Goal: Browse casually

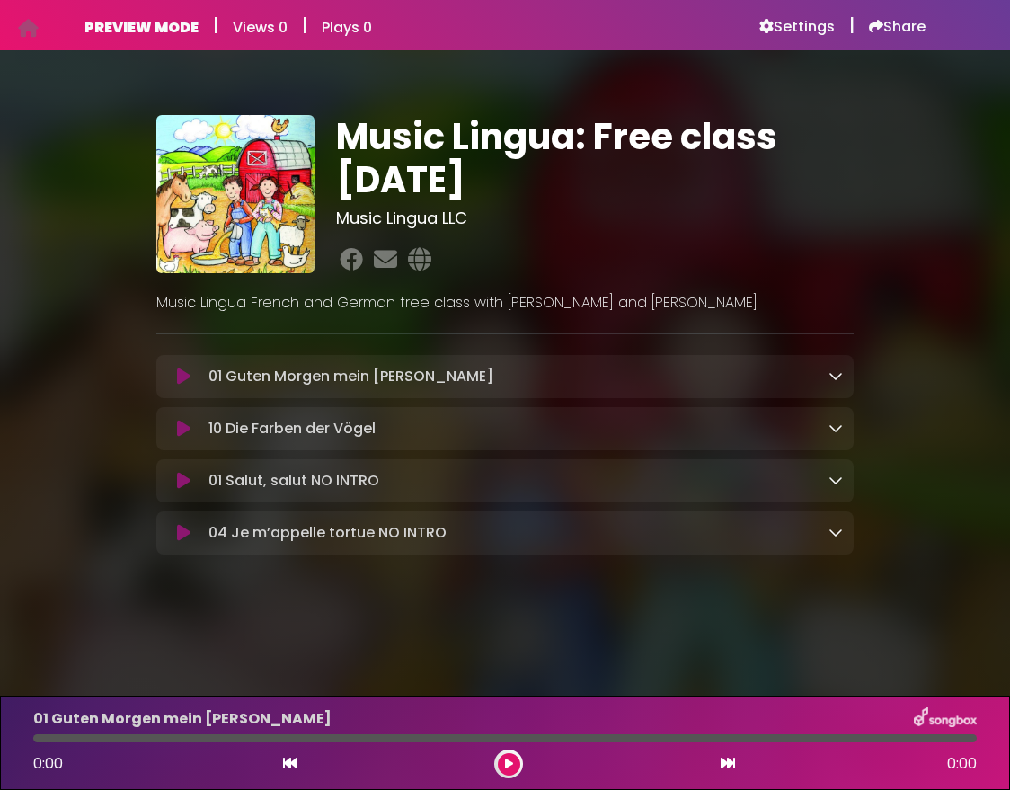
click at [186, 376] on icon at bounding box center [183, 376] width 13 height 18
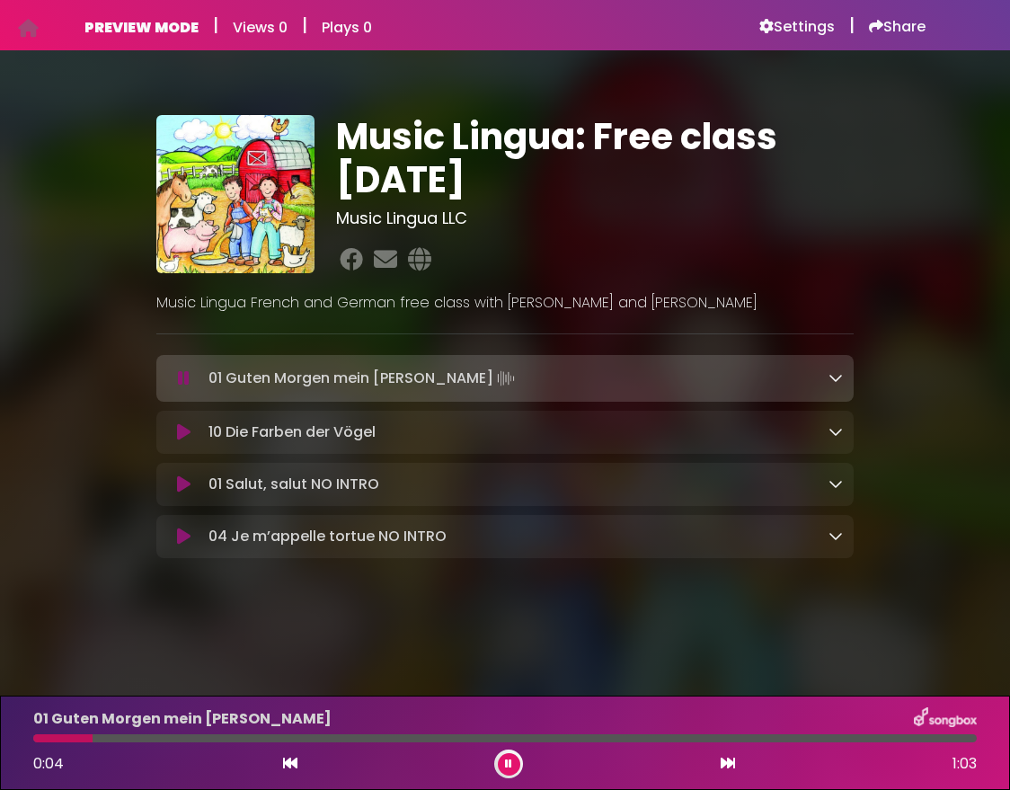
click at [186, 376] on icon at bounding box center [184, 378] width 12 height 18
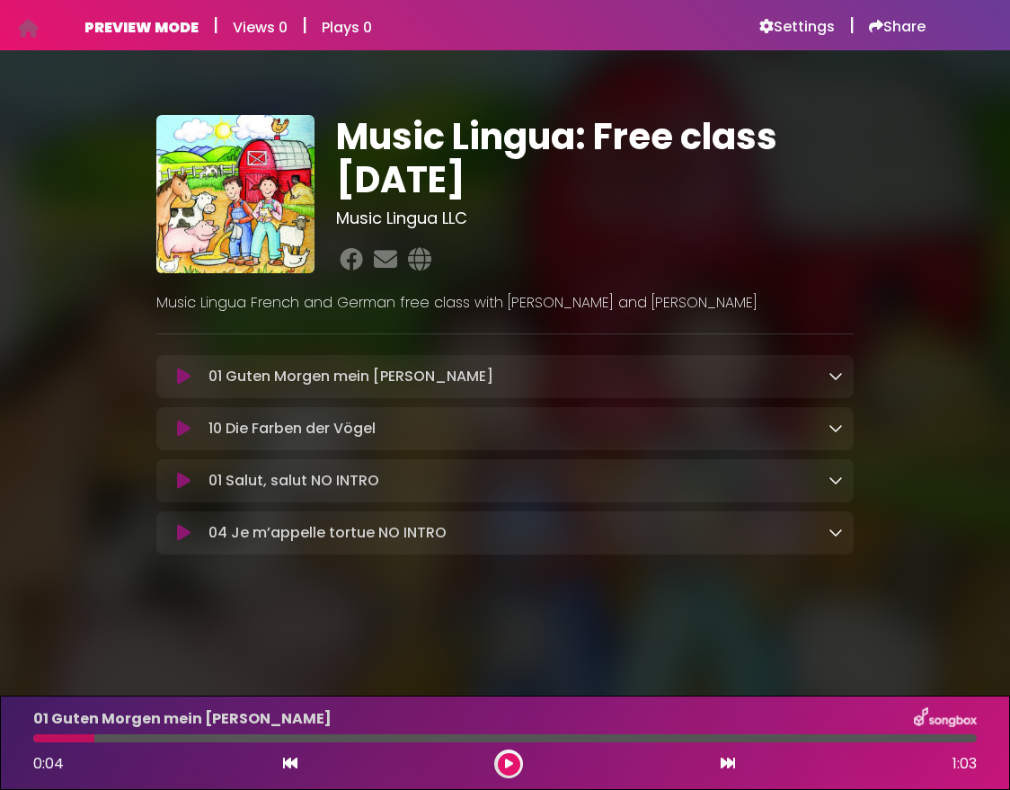
click at [181, 429] on icon at bounding box center [183, 428] width 13 height 18
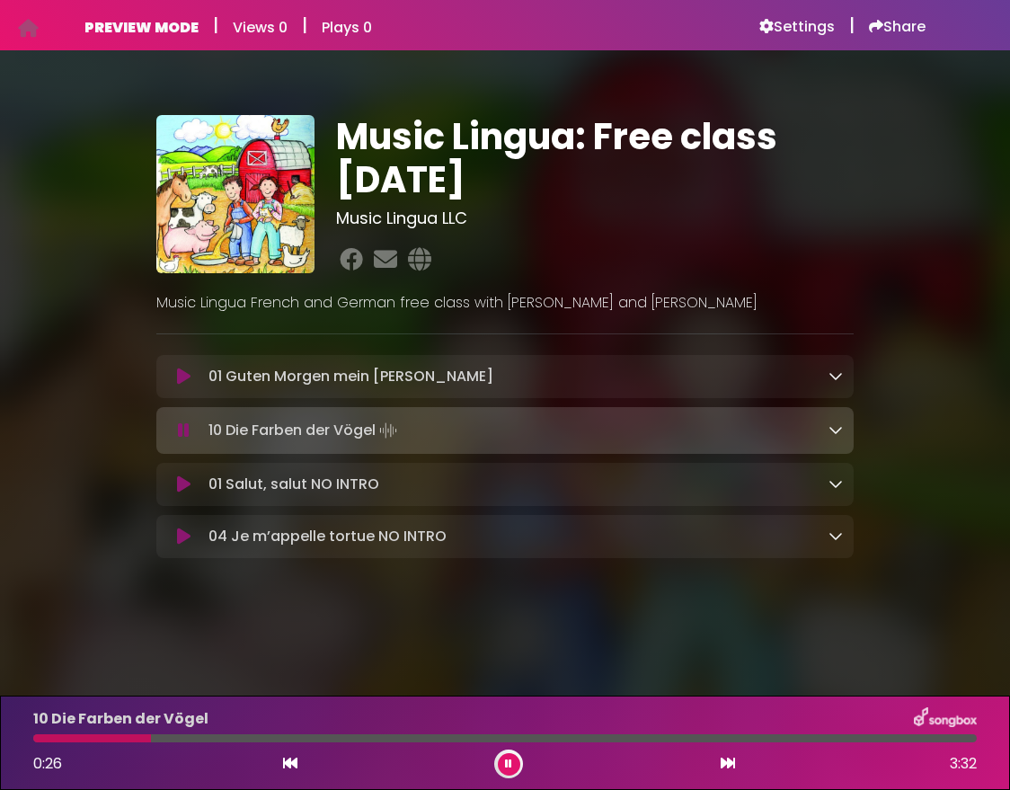
click at [183, 437] on icon at bounding box center [184, 430] width 12 height 18
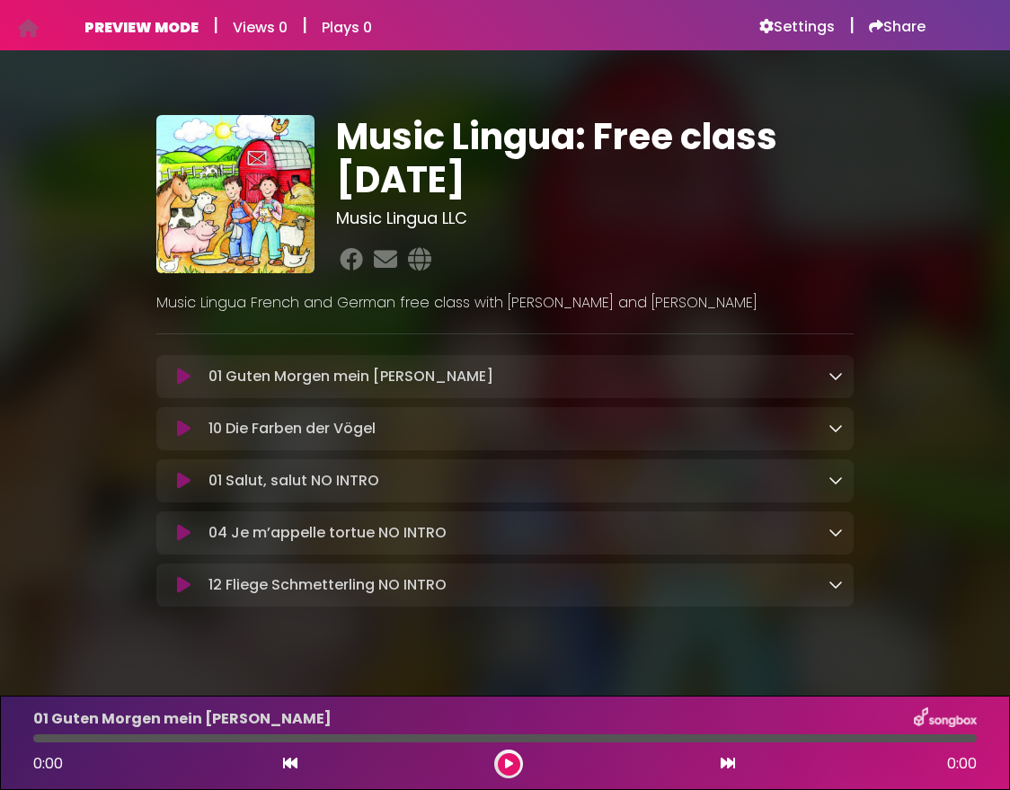
click at [182, 586] on icon at bounding box center [183, 585] width 13 height 18
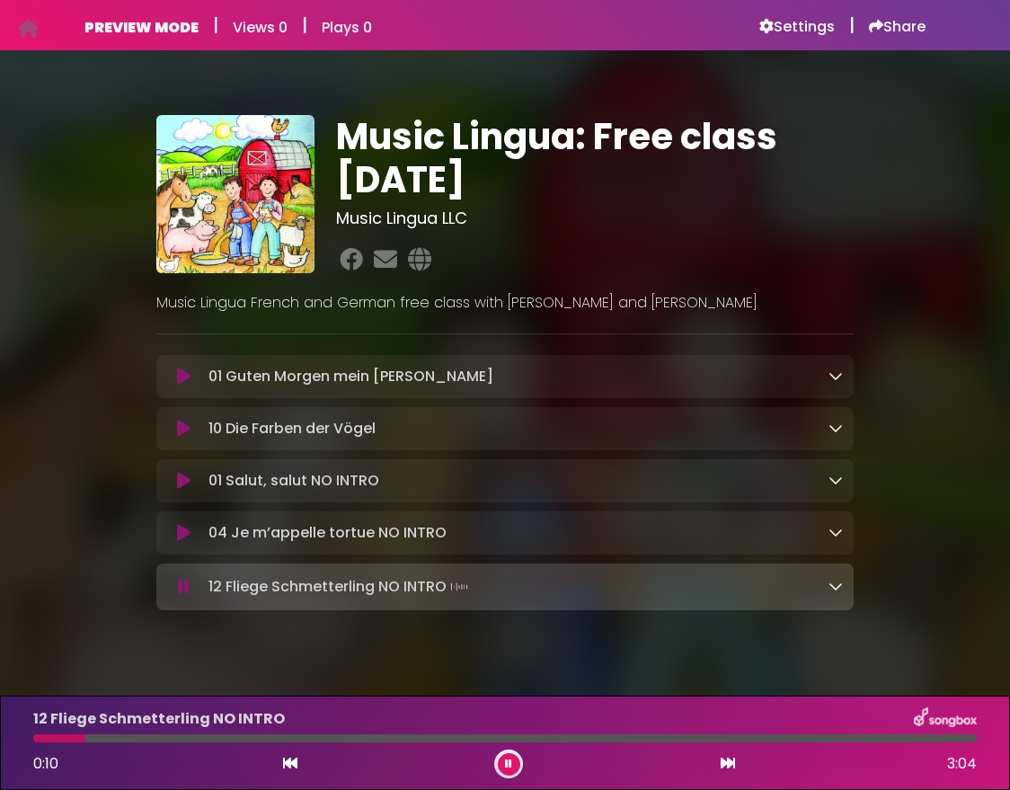
click at [181, 587] on icon at bounding box center [184, 587] width 12 height 18
